Goal: Communication & Community: Connect with others

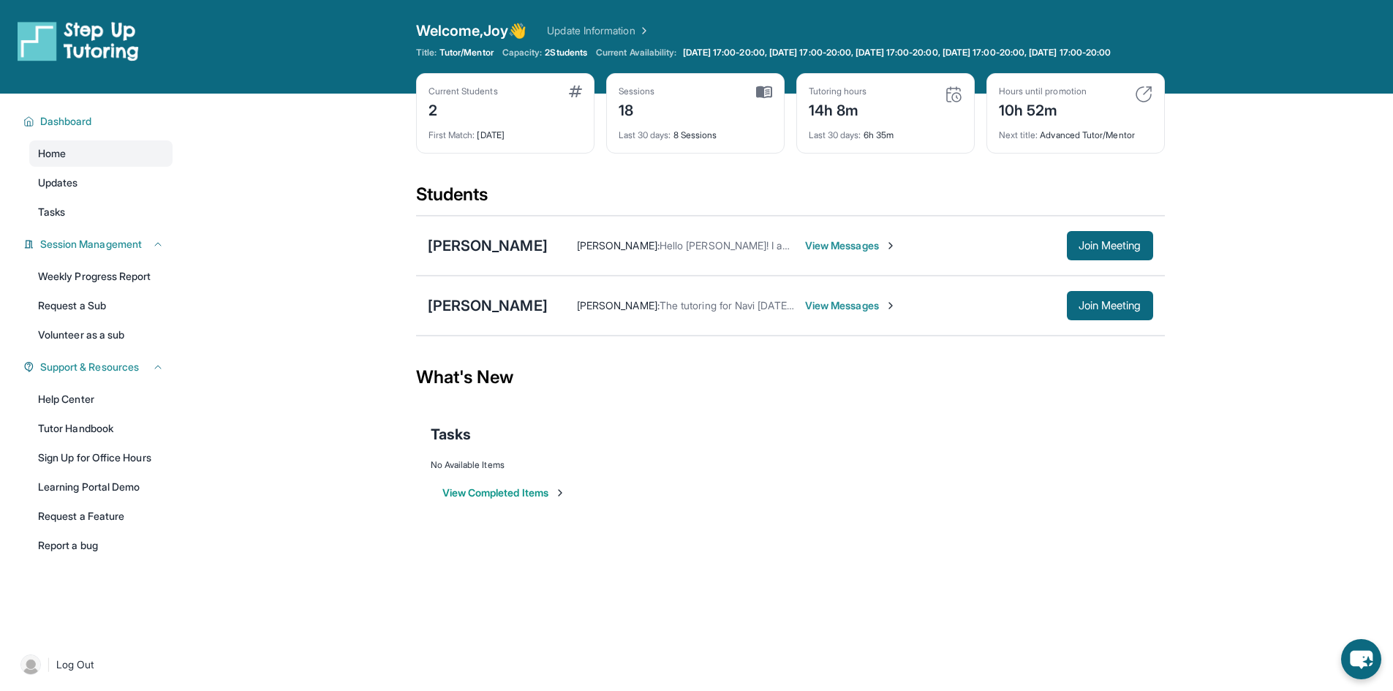
click at [815, 313] on span "View Messages" at bounding box center [850, 305] width 91 height 15
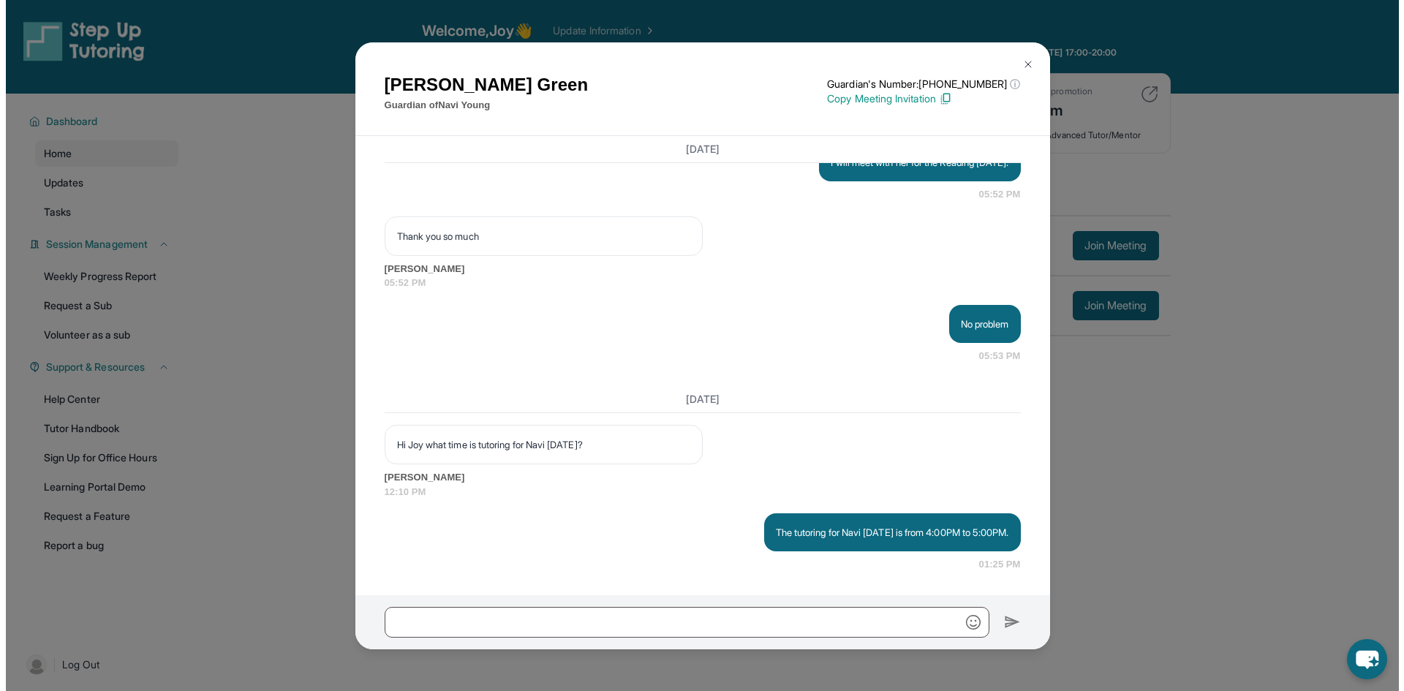
scroll to position [14657, 0]
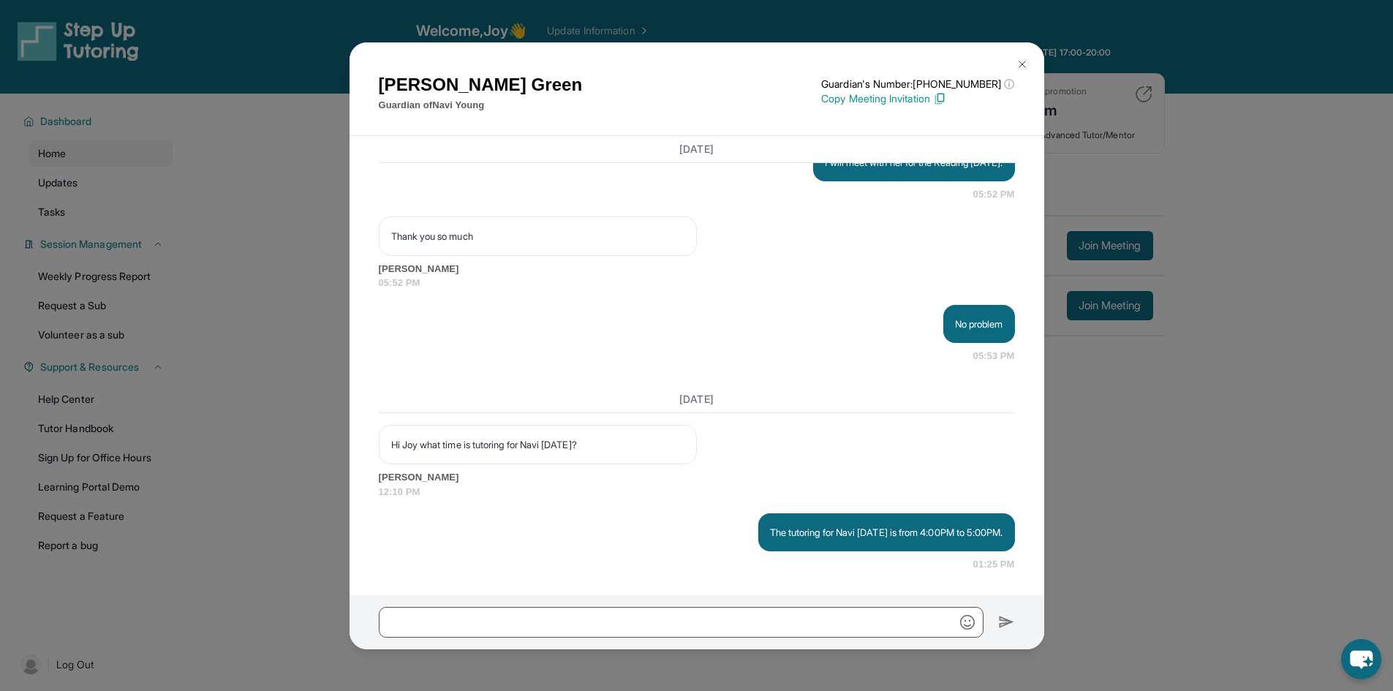
click at [1023, 61] on img at bounding box center [1023, 65] width 12 height 12
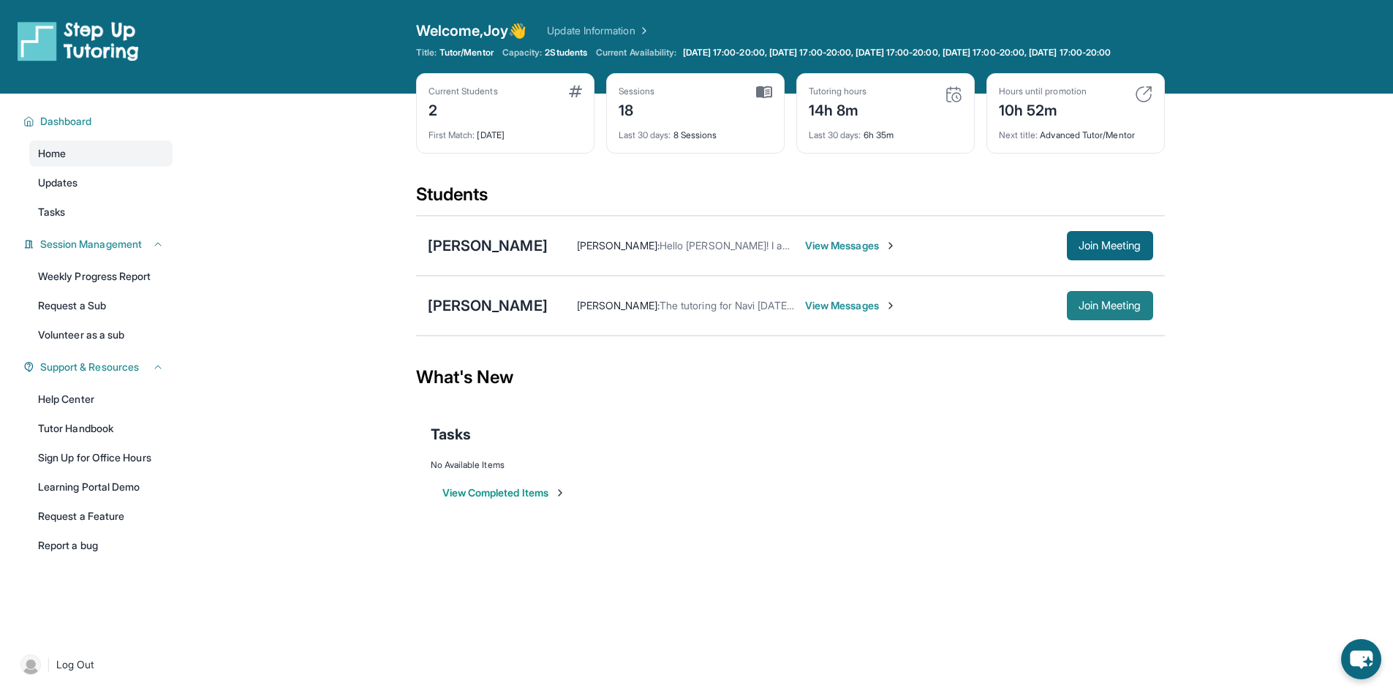
click at [1101, 310] on span "Join Meeting" at bounding box center [1110, 305] width 63 height 9
click at [90, 672] on span "Log Out" at bounding box center [75, 665] width 38 height 15
